Goal: Navigation & Orientation: Understand site structure

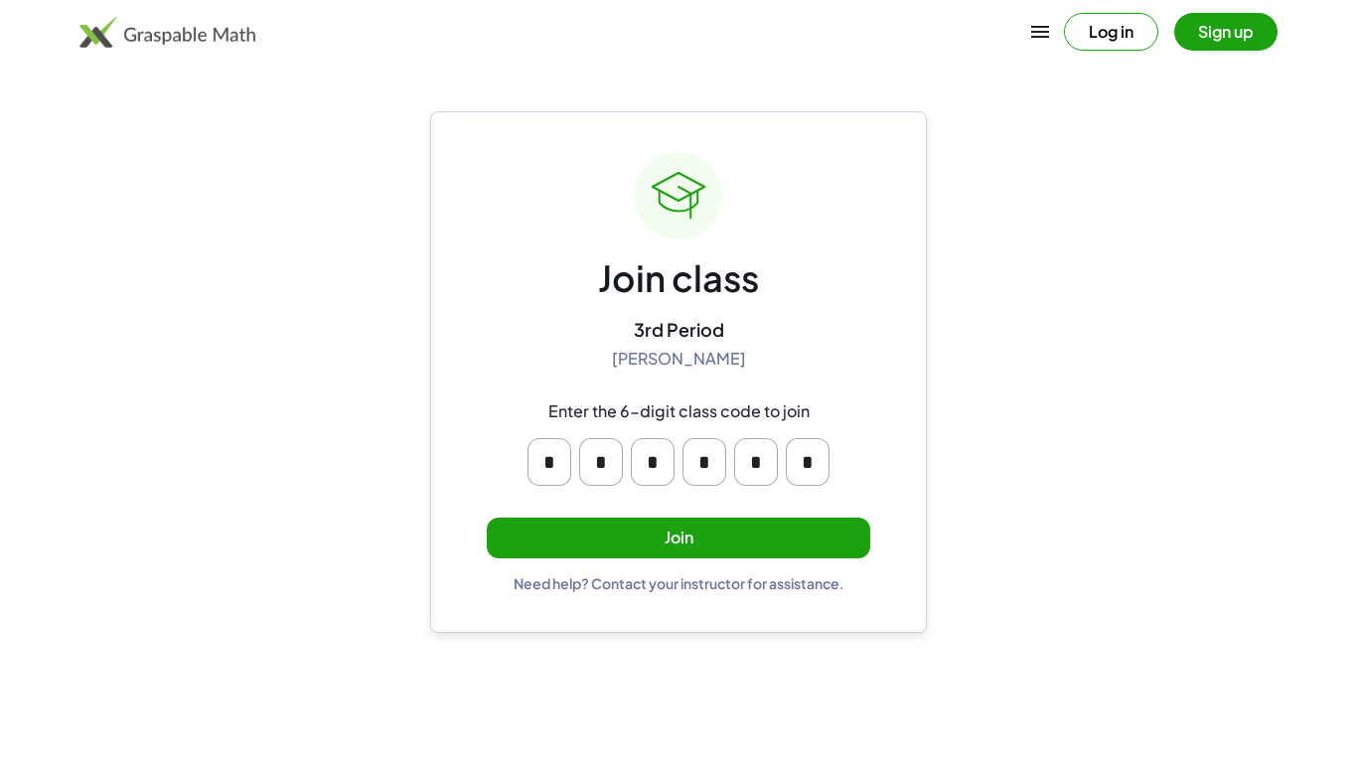
click at [638, 534] on button "Join" at bounding box center [678, 537] width 383 height 41
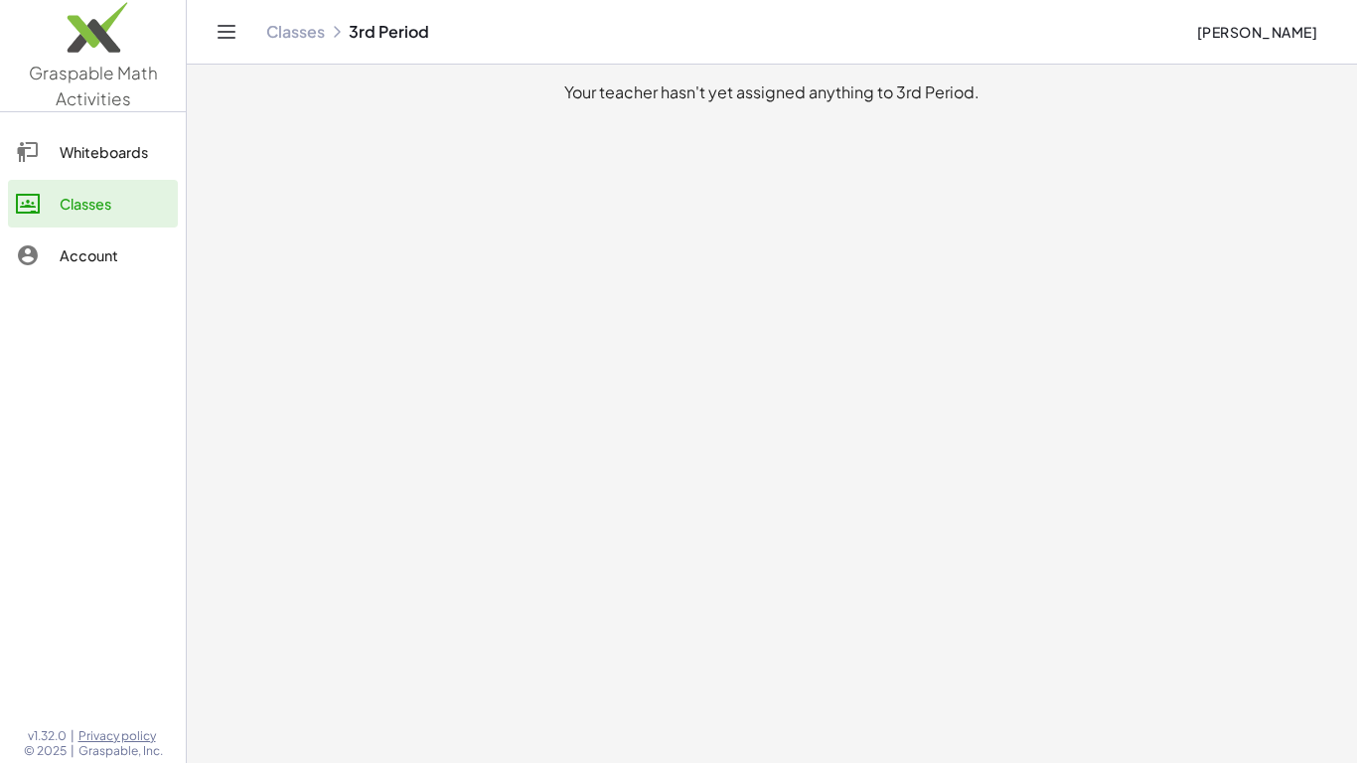
click at [67, 140] on div "Whiteboards" at bounding box center [115, 152] width 110 height 24
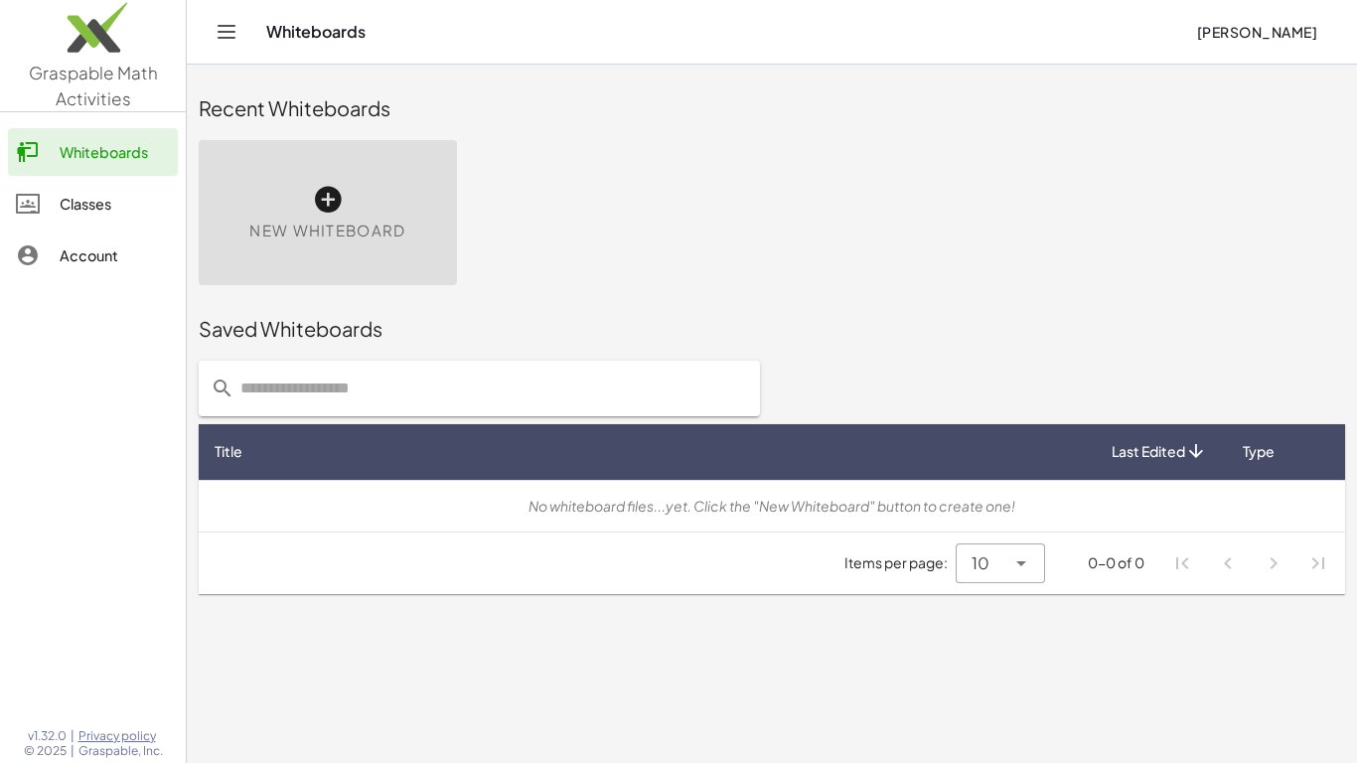
click at [80, 188] on link "Classes" at bounding box center [93, 204] width 170 height 48
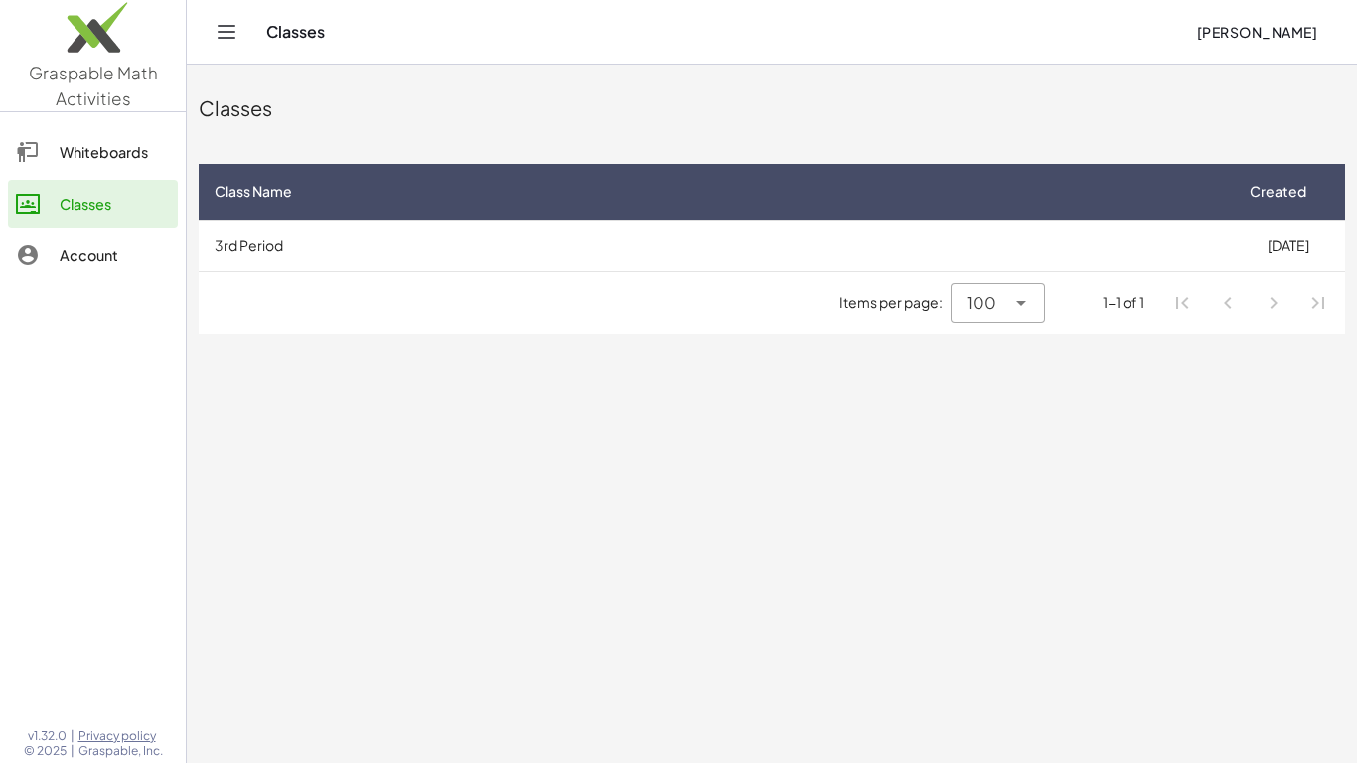
click at [108, 264] on div "Account" at bounding box center [115, 255] width 110 height 24
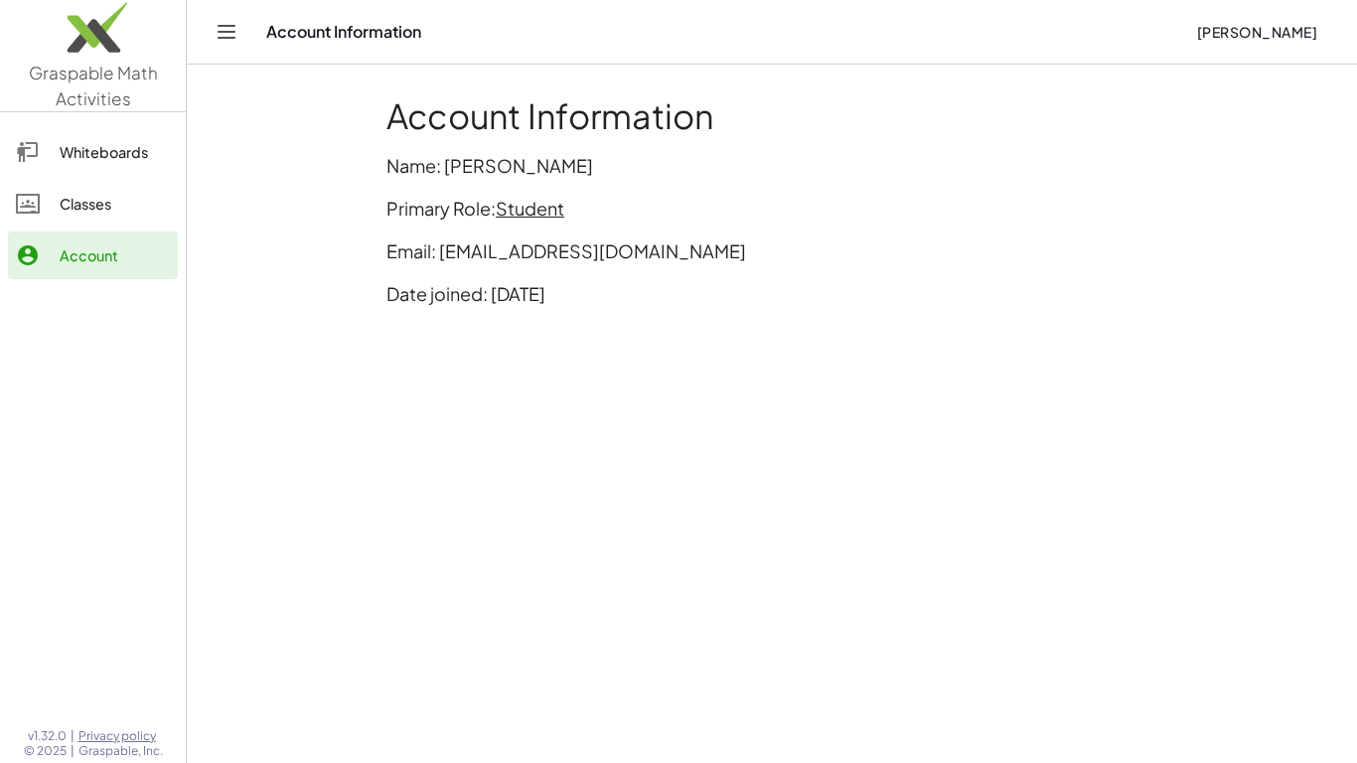
click at [88, 216] on link "Classes" at bounding box center [93, 204] width 170 height 48
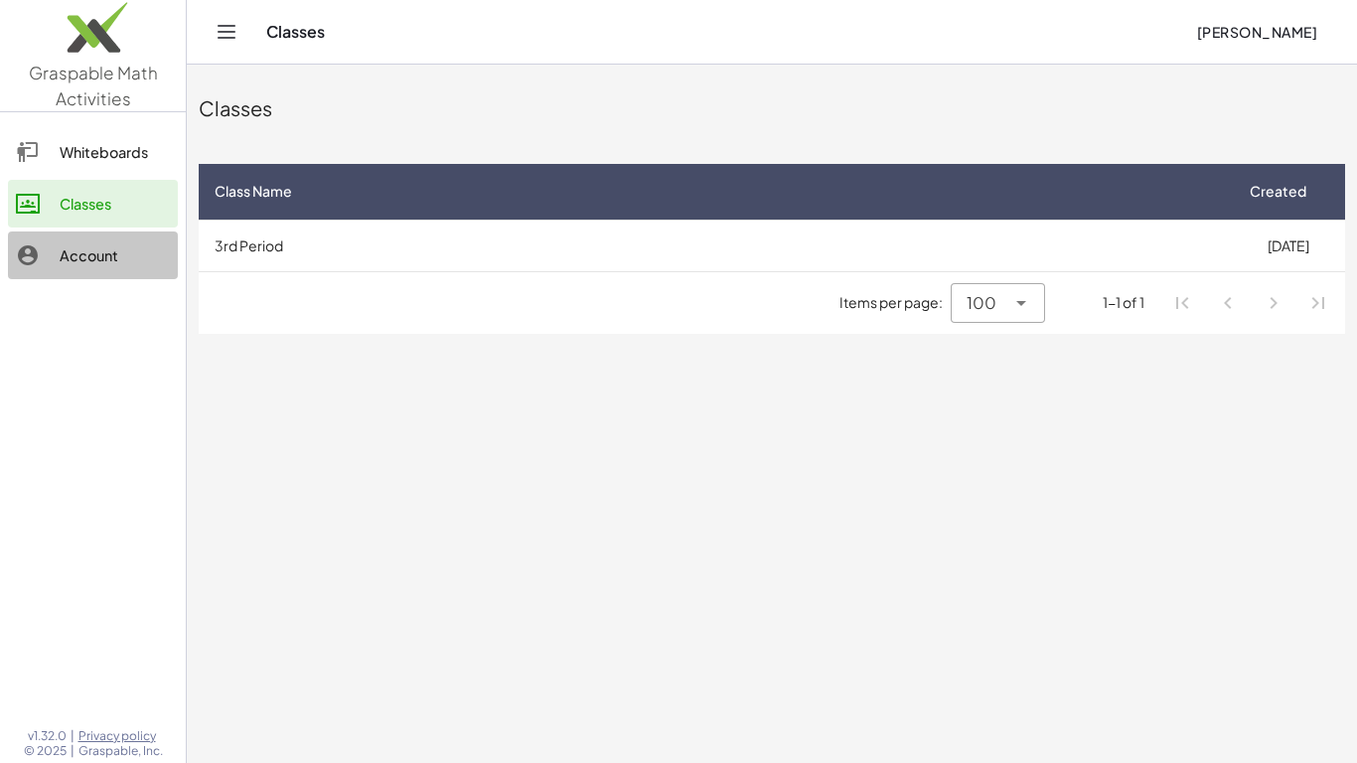
click at [99, 252] on div "Account" at bounding box center [115, 255] width 110 height 24
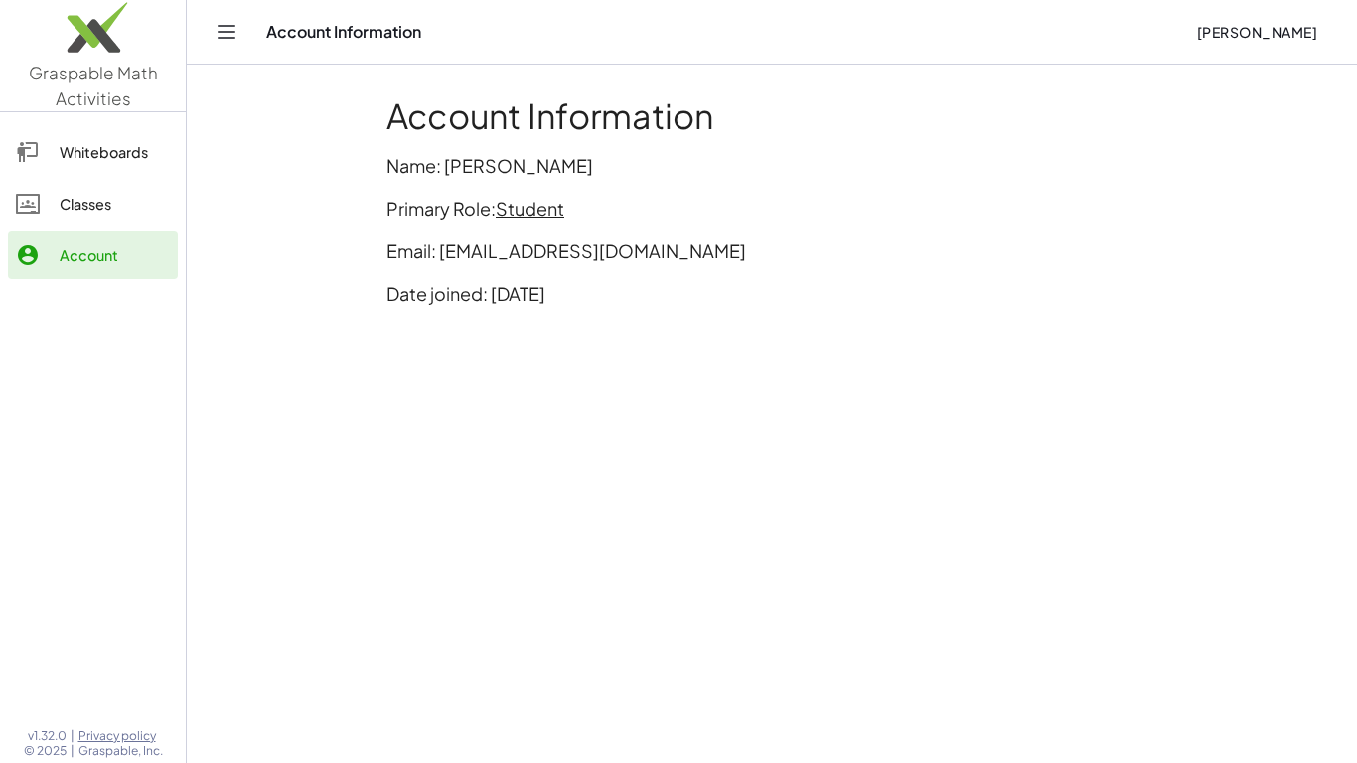
click at [94, 222] on link "Classes" at bounding box center [93, 204] width 170 height 48
